Goal: Task Accomplishment & Management: Use online tool/utility

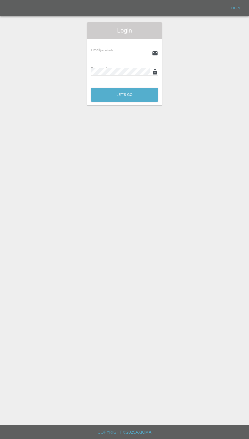
click at [117, 53] on input "text" at bounding box center [120, 53] width 59 height 7
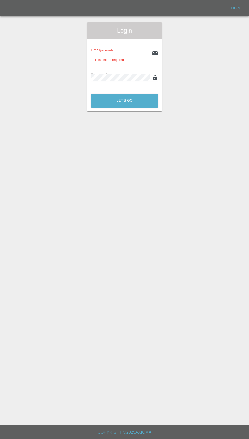
type input "[EMAIL_ADDRESS][DOMAIN_NAME]"
click at [91, 94] on button "Let's Go" at bounding box center [124, 101] width 67 height 14
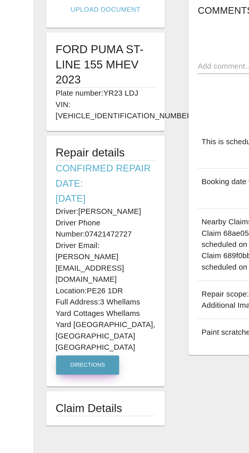
click at [49, 303] on button "Directions" at bounding box center [47, 308] width 34 height 10
